Goal: Task Accomplishment & Management: Manage account settings

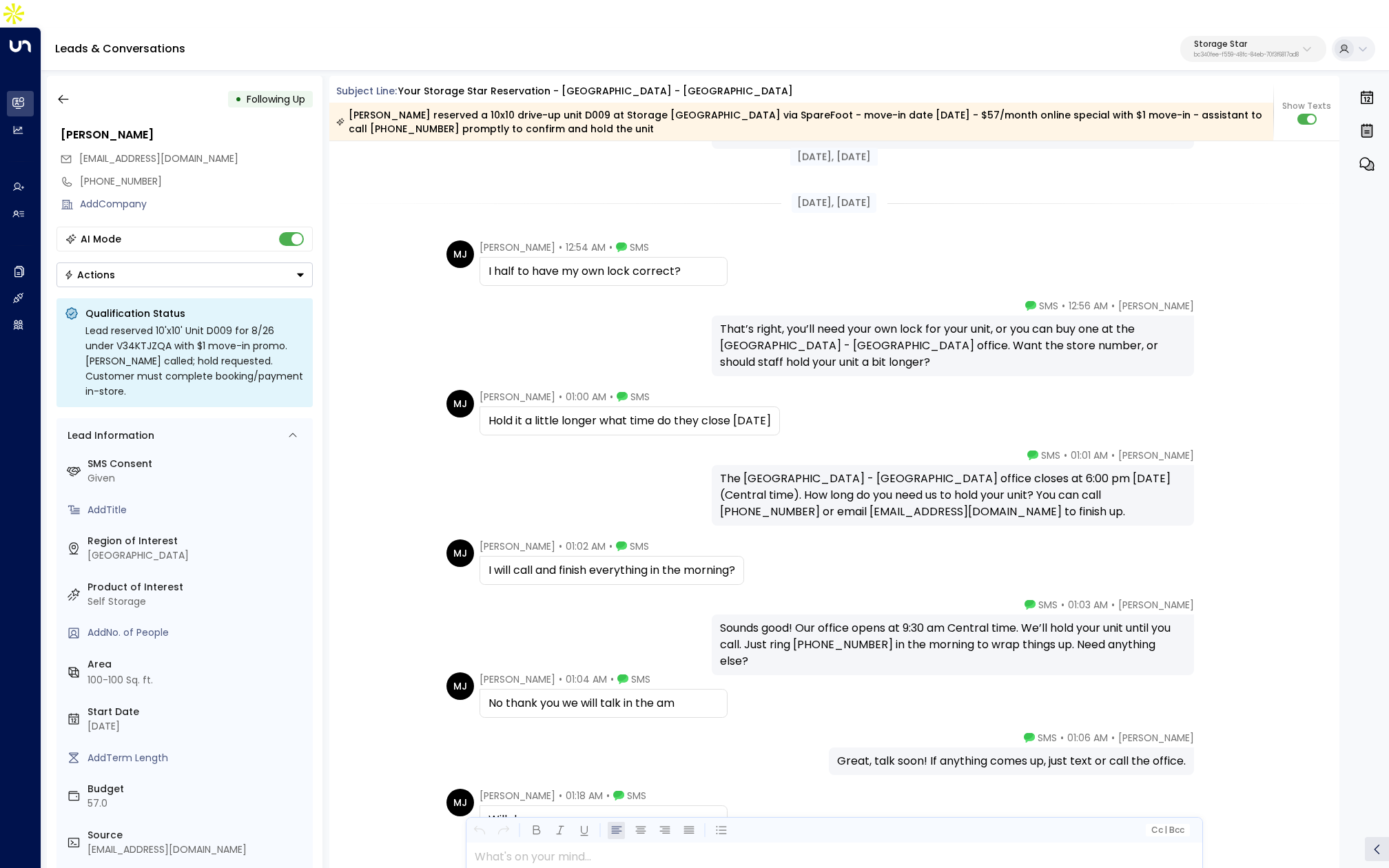
scroll to position [1646, 0]
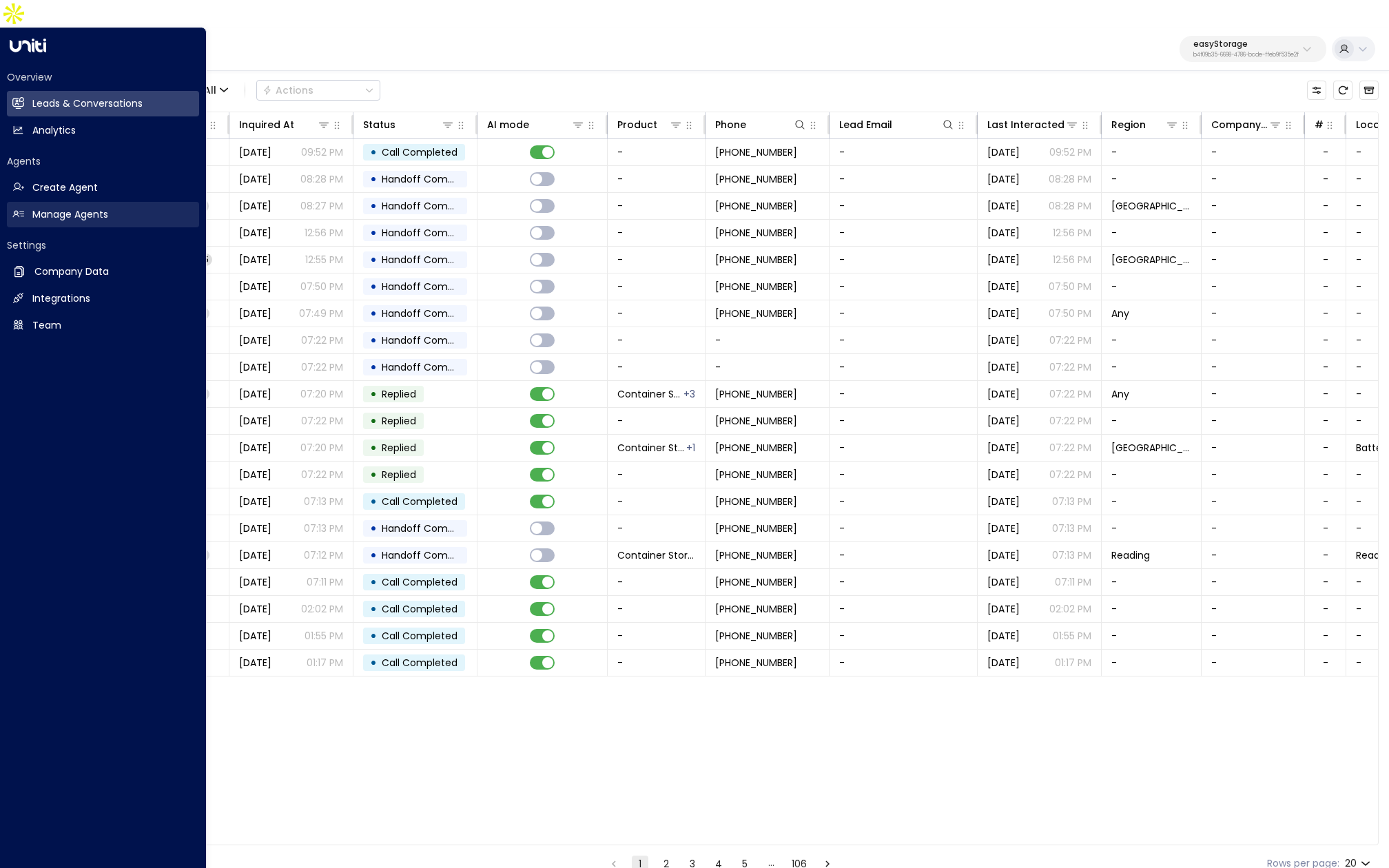
click at [71, 207] on h2 "Manage Agents" at bounding box center [70, 214] width 76 height 14
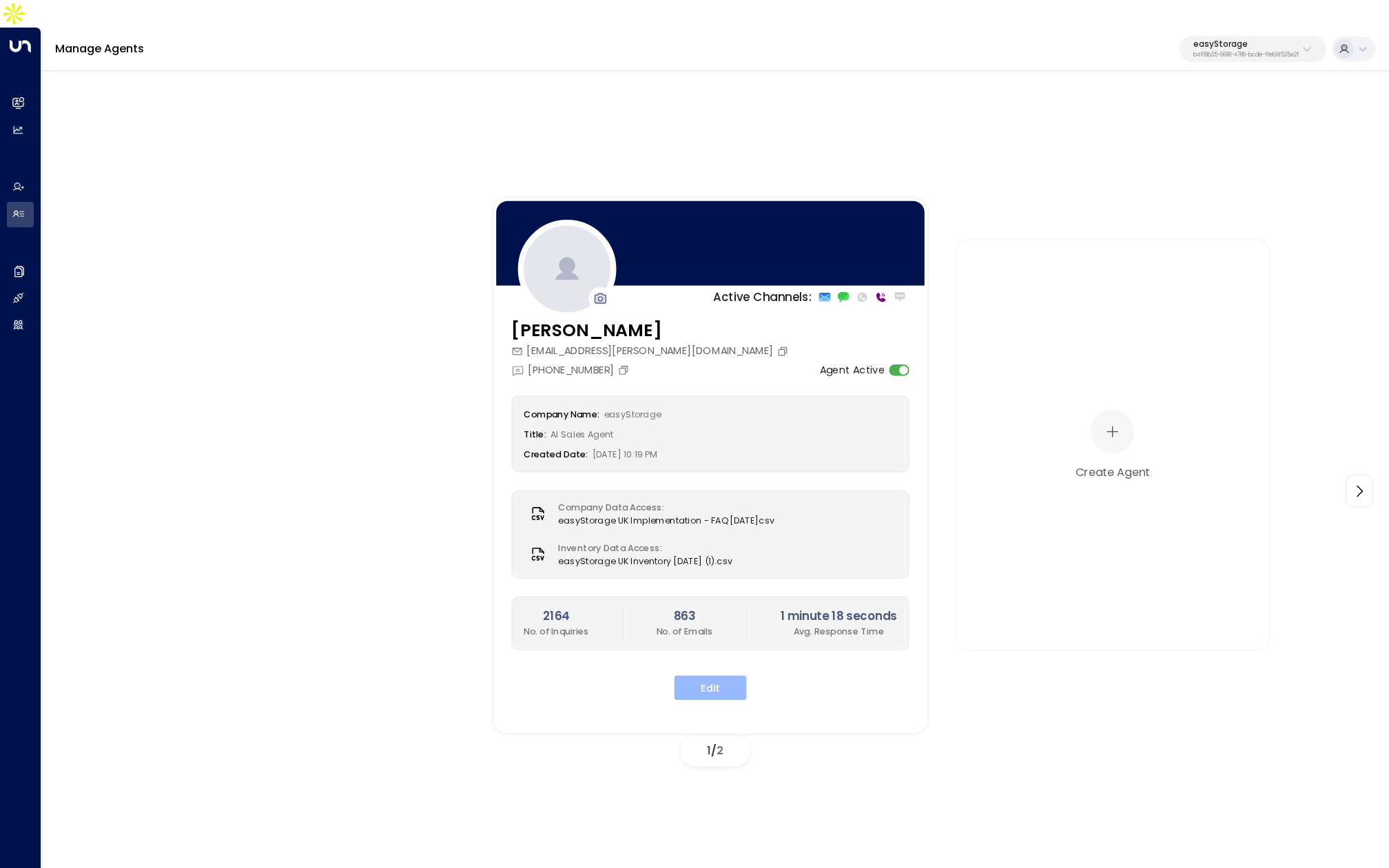
click at [727, 675] on button "Edit" at bounding box center [710, 687] width 73 height 25
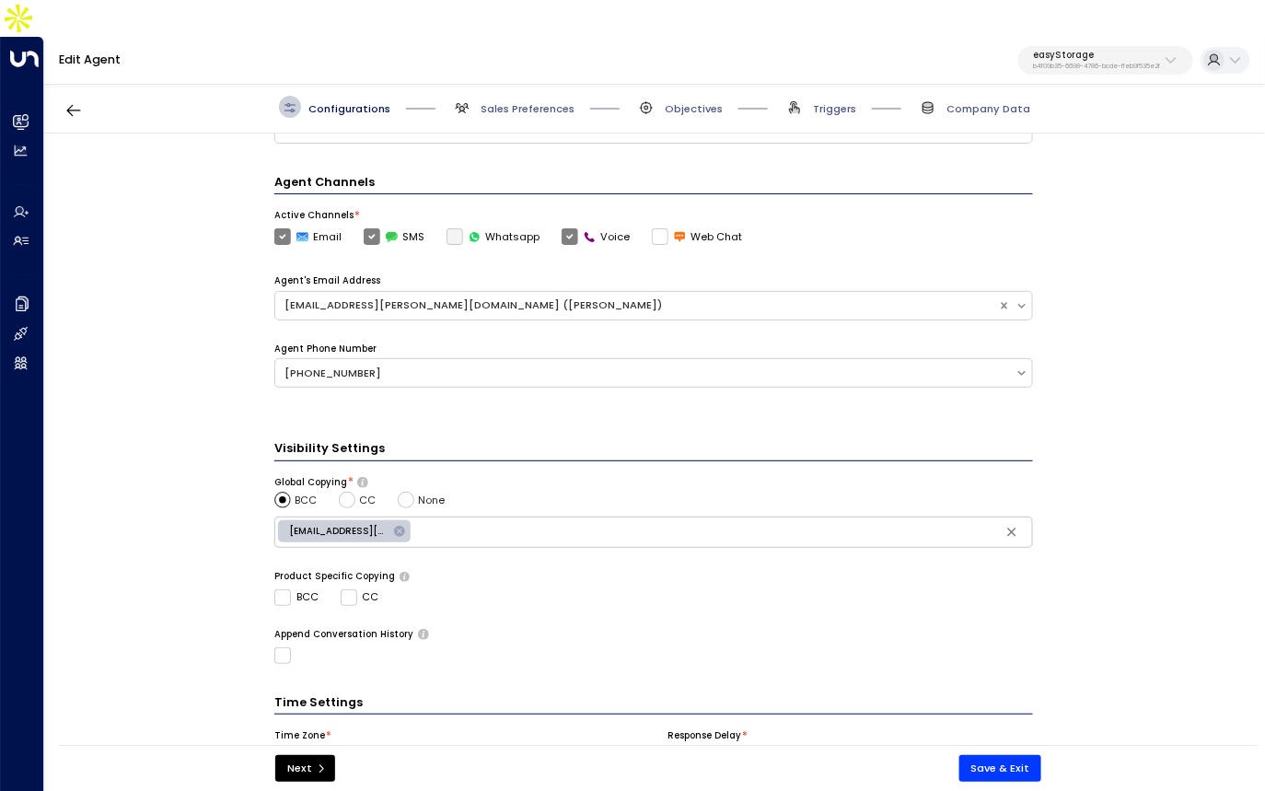
scroll to position [447, 0]
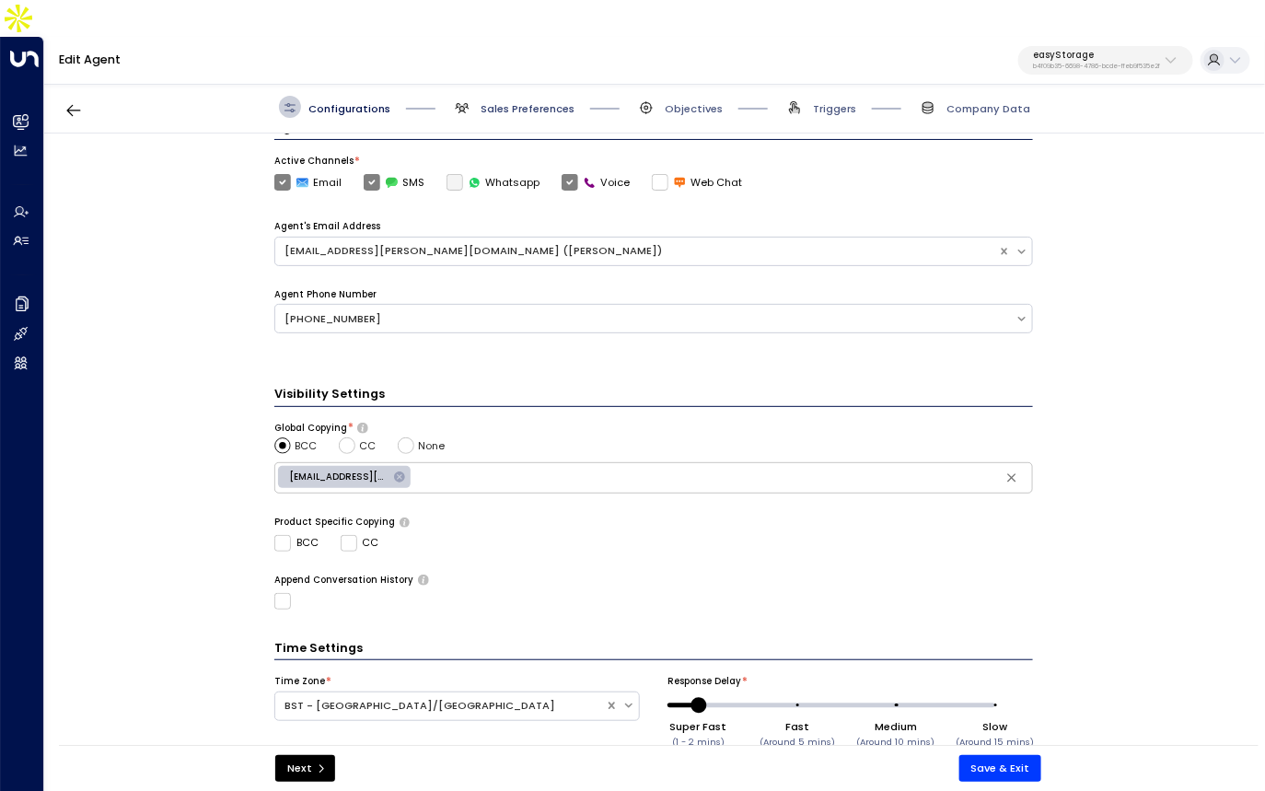
click at [493, 101] on span "Sales Preferences" at bounding box center [528, 108] width 94 height 15
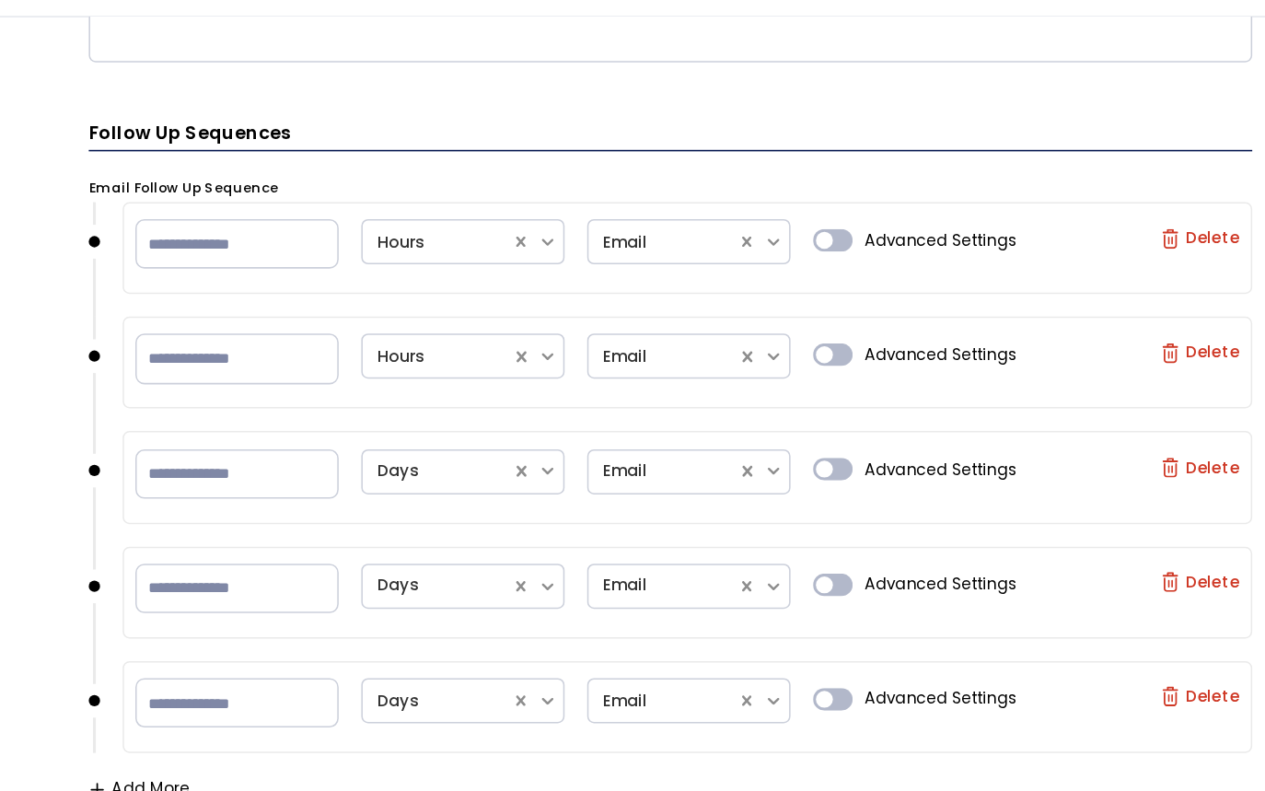
scroll to position [0, 0]
